Goal: Find specific page/section: Find specific page/section

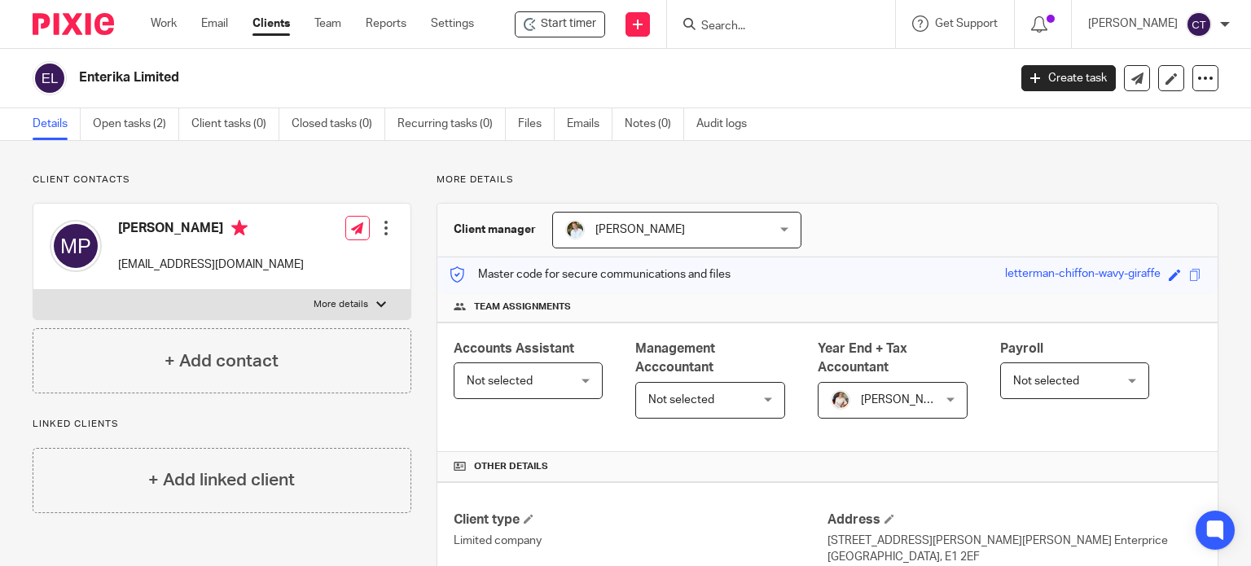
click at [746, 24] on input "Search" at bounding box center [772, 27] width 147 height 15
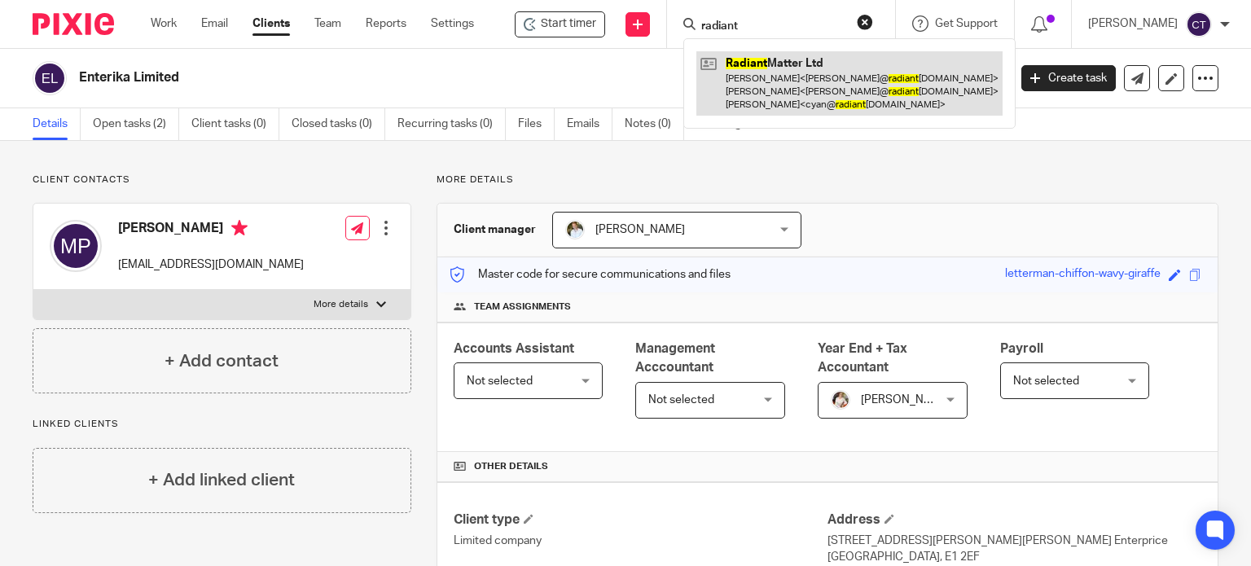
type input "radiant"
click at [775, 105] on link at bounding box center [849, 83] width 306 height 64
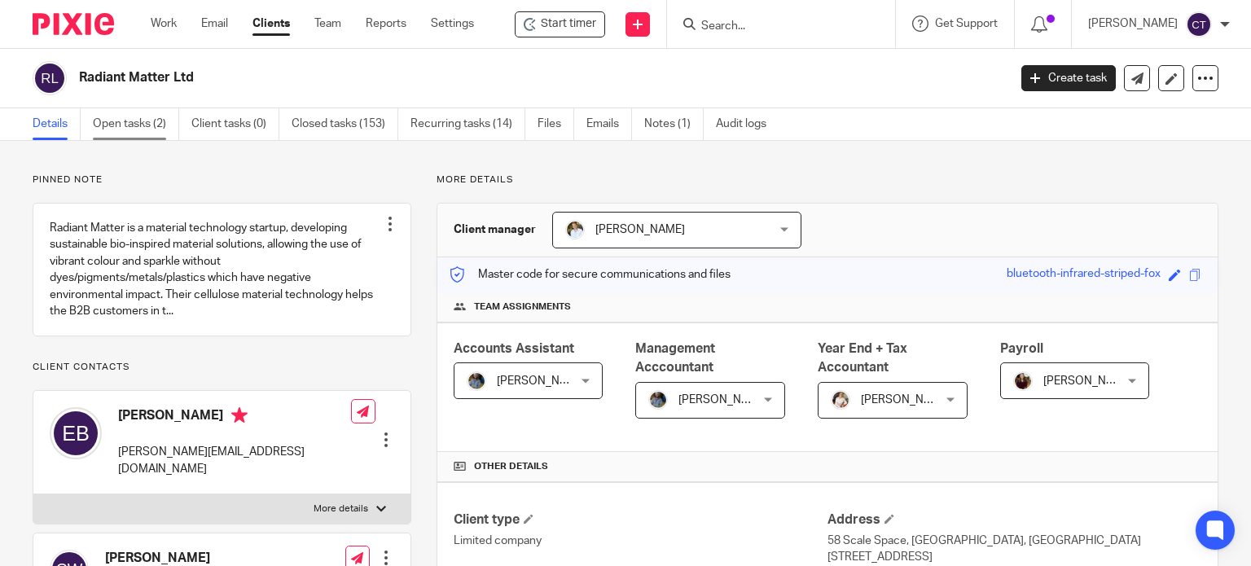
click at [135, 120] on link "Open tasks (2)" at bounding box center [136, 124] width 86 height 32
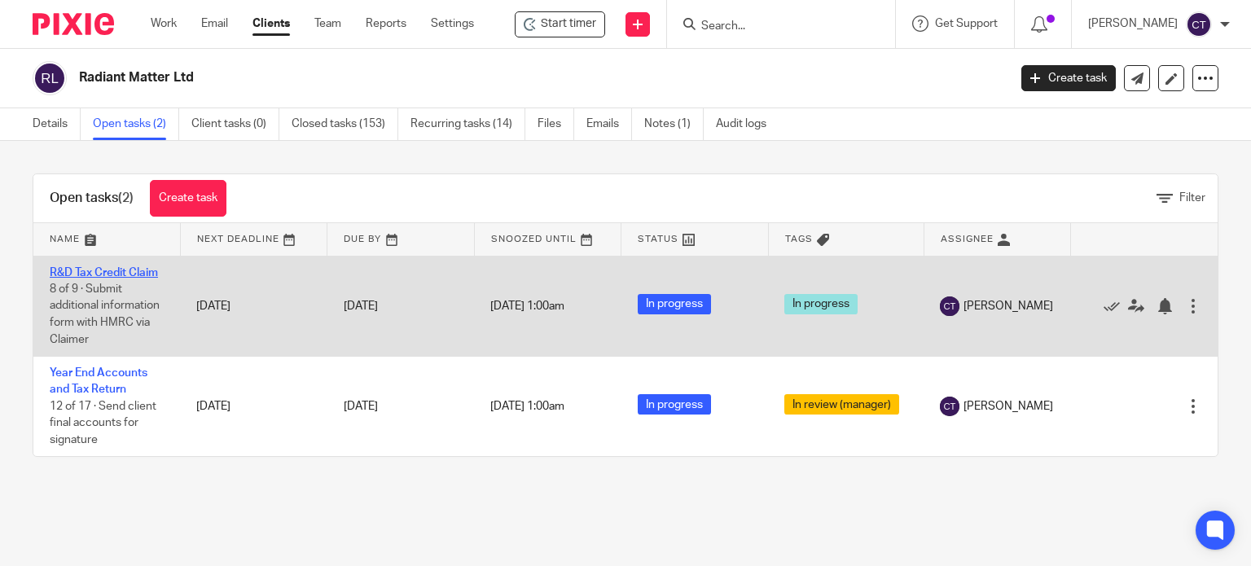
click at [81, 274] on link "R&D Tax Credit Claim" at bounding box center [104, 272] width 108 height 11
